Goal: Task Accomplishment & Management: Complete application form

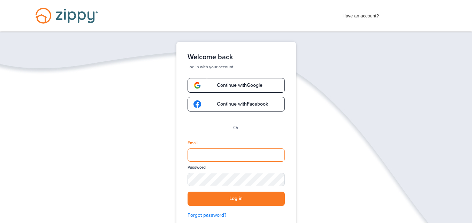
click at [195, 154] on input "Email" at bounding box center [235, 154] width 97 height 13
type input "**********"
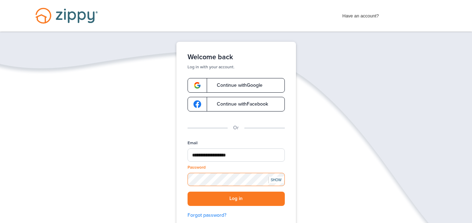
click at [187, 192] on button "Log in" at bounding box center [235, 199] width 97 height 14
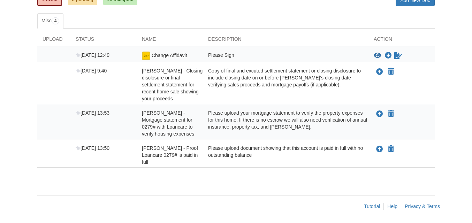
scroll to position [108, 0]
click at [147, 55] on img at bounding box center [146, 55] width 8 height 8
click at [146, 55] on img at bounding box center [146, 55] width 8 height 8
click at [398, 57] on icon "Sign Form" at bounding box center [398, 55] width 8 height 7
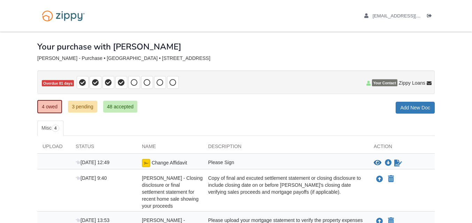
scroll to position [0, 0]
click at [431, 16] on icon "Log out" at bounding box center [429, 15] width 5 height 5
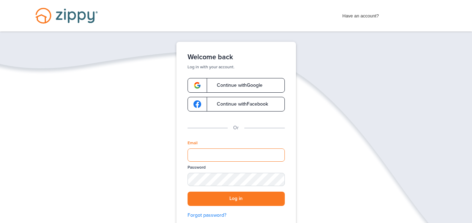
click at [216, 156] on input "Email" at bounding box center [235, 154] width 97 height 13
type input "**********"
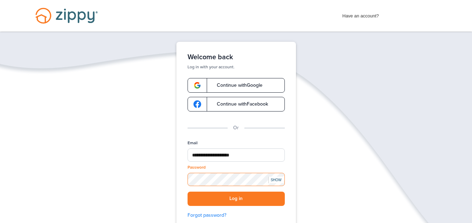
click at [187, 192] on button "Log in" at bounding box center [235, 199] width 97 height 14
